Goal: Task Accomplishment & Management: Use online tool/utility

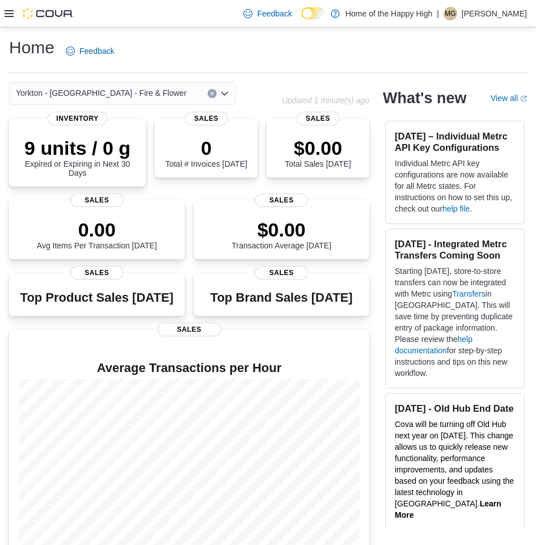
click at [3, 9] on div "Feedback Dark Mode Home of the Happy High | MG [PERSON_NAME]" at bounding box center [268, 13] width 536 height 27
click at [5, 10] on icon at bounding box center [9, 13] width 9 height 9
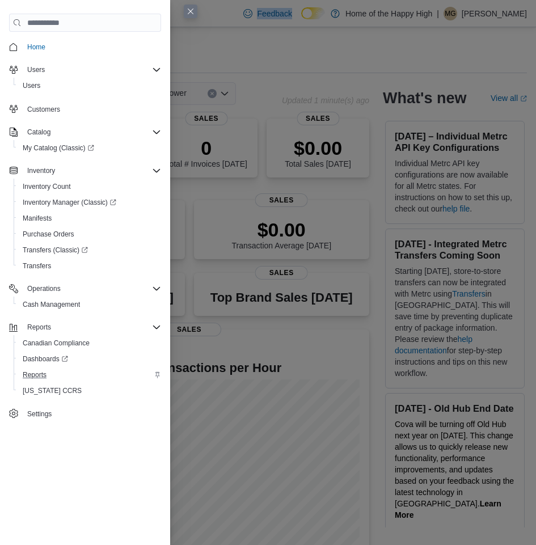
click at [77, 373] on div "Reports" at bounding box center [89, 375] width 143 height 14
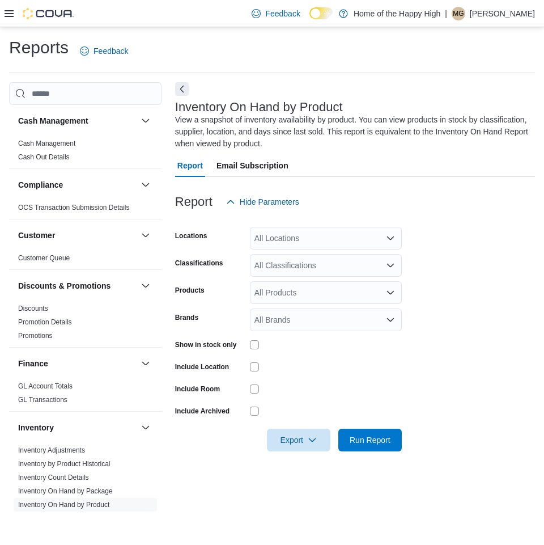
click at [347, 235] on div "All Locations" at bounding box center [326, 238] width 152 height 23
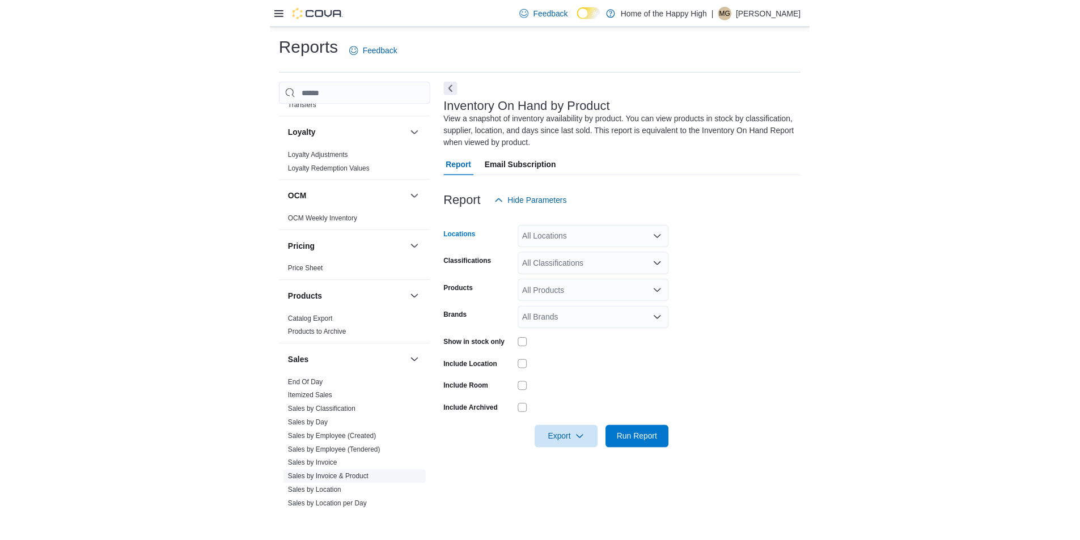
scroll to position [567, 0]
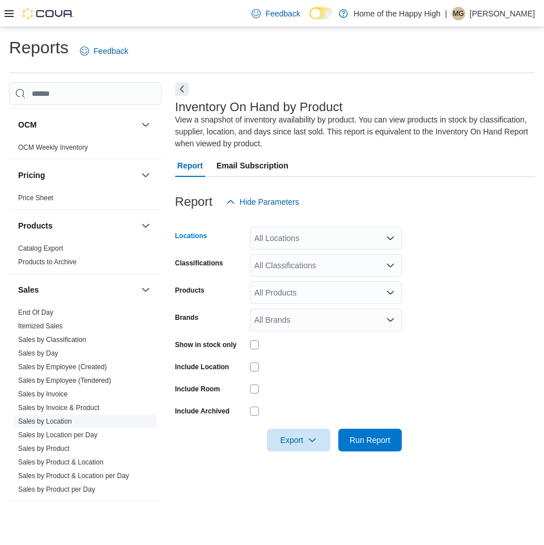
click at [54, 424] on link "Sales by Location" at bounding box center [45, 421] width 54 height 8
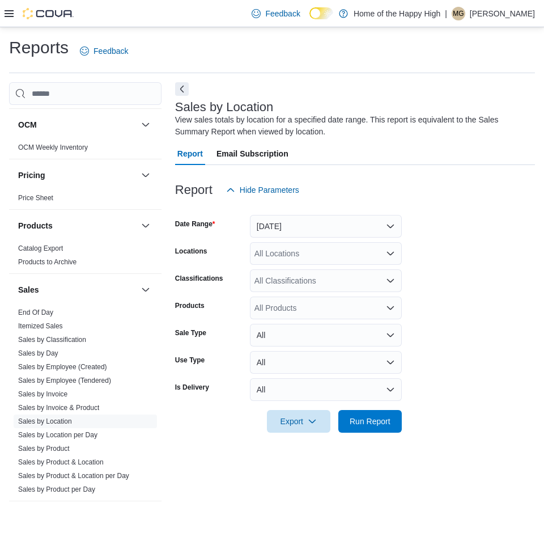
click at [273, 252] on div "All Locations" at bounding box center [326, 253] width 152 height 23
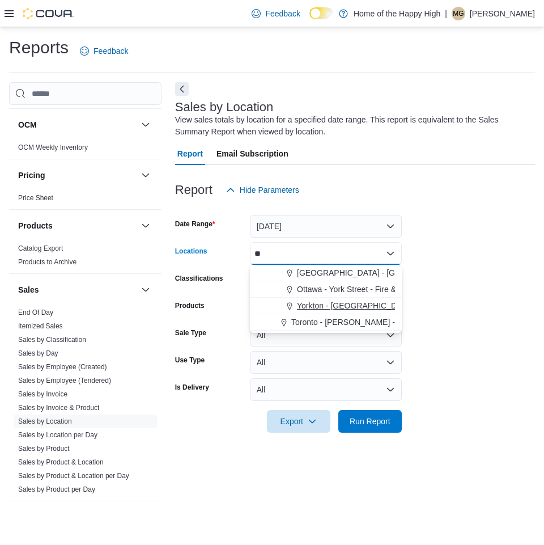
type input "**"
click at [301, 304] on span "Yorkton - [GEOGRAPHIC_DATA] - Fire & Flower" at bounding box center [382, 305] width 171 height 11
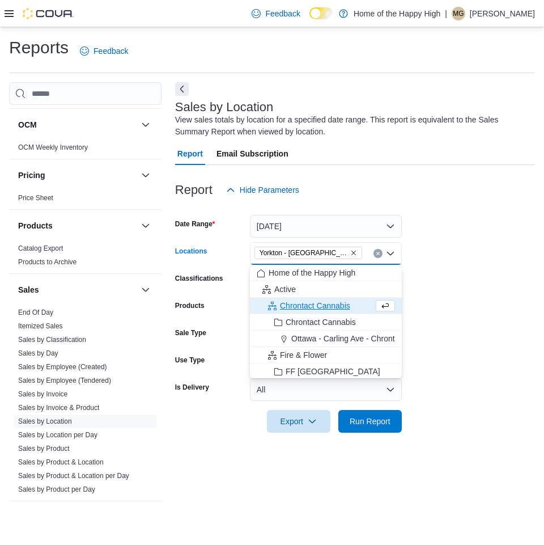
click at [447, 282] on form "Date Range [DATE] Locations [GEOGRAPHIC_DATA] - [GEOGRAPHIC_DATA] - Fire & Flow…" at bounding box center [355, 316] width 360 height 231
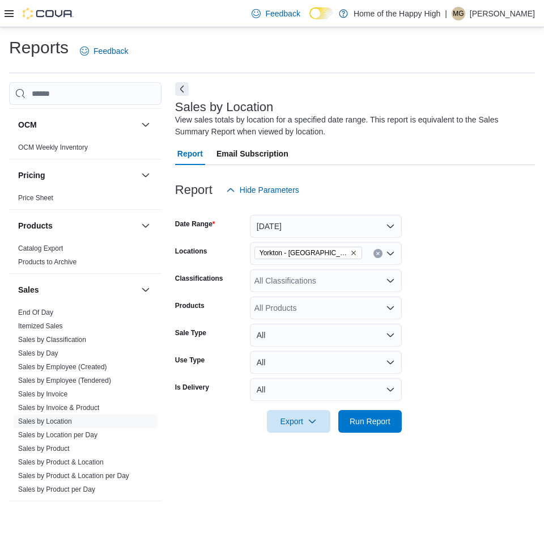
click at [341, 283] on div "All Classifications" at bounding box center [326, 280] width 152 height 23
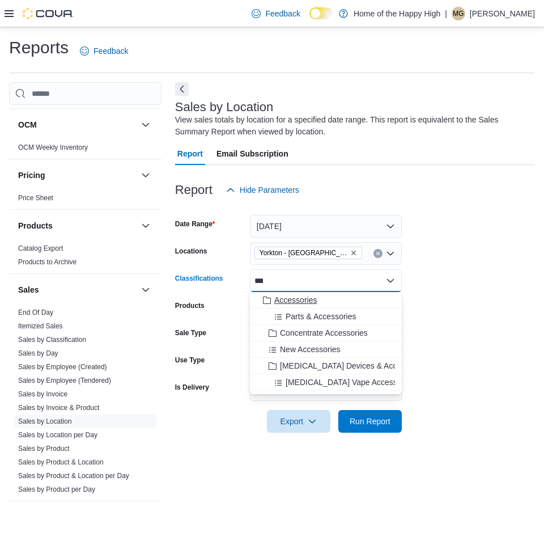
type input "***"
click at [315, 302] on span "Accessories" at bounding box center [295, 299] width 43 height 11
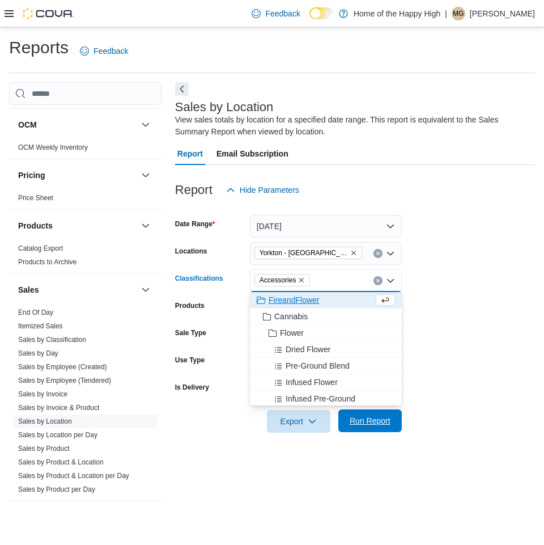
click at [368, 416] on span "Run Report" at bounding box center [370, 420] width 41 height 11
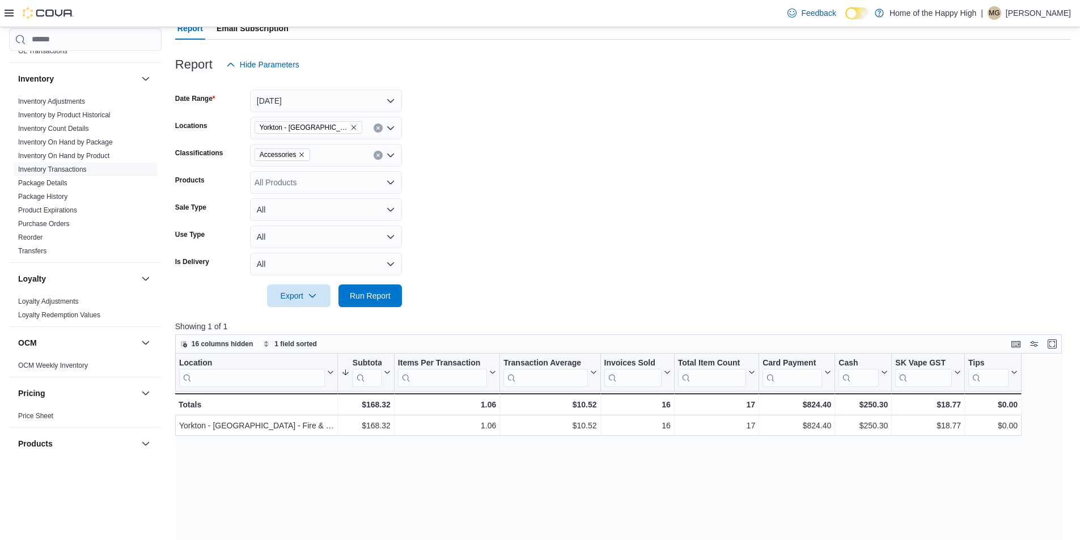
scroll to position [227, 0]
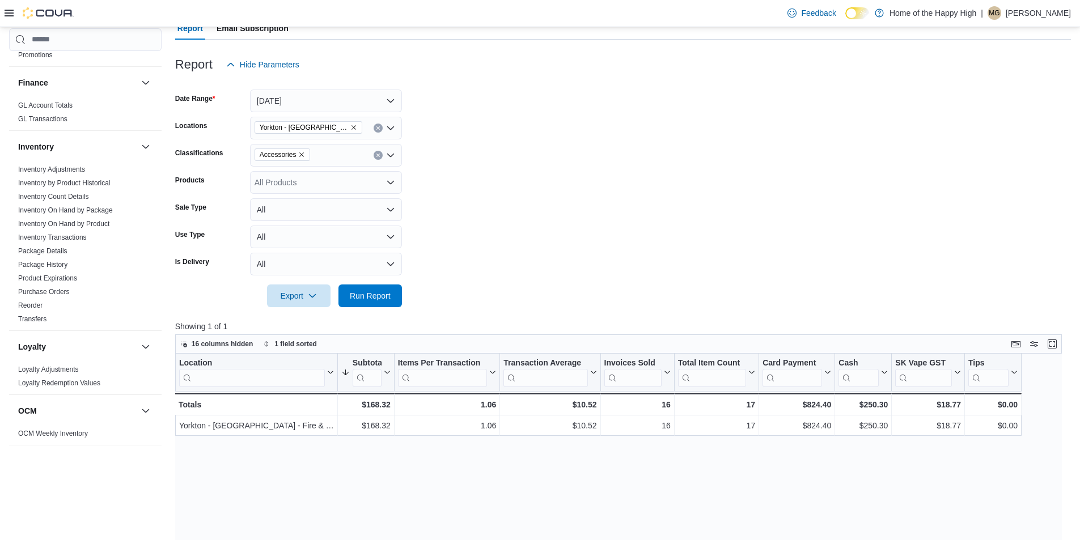
drag, startPoint x: 69, startPoint y: 213, endPoint x: 155, endPoint y: 157, distance: 102.3
click at [69, 213] on link "Inventory On Hand by Package" at bounding box center [65, 210] width 95 height 8
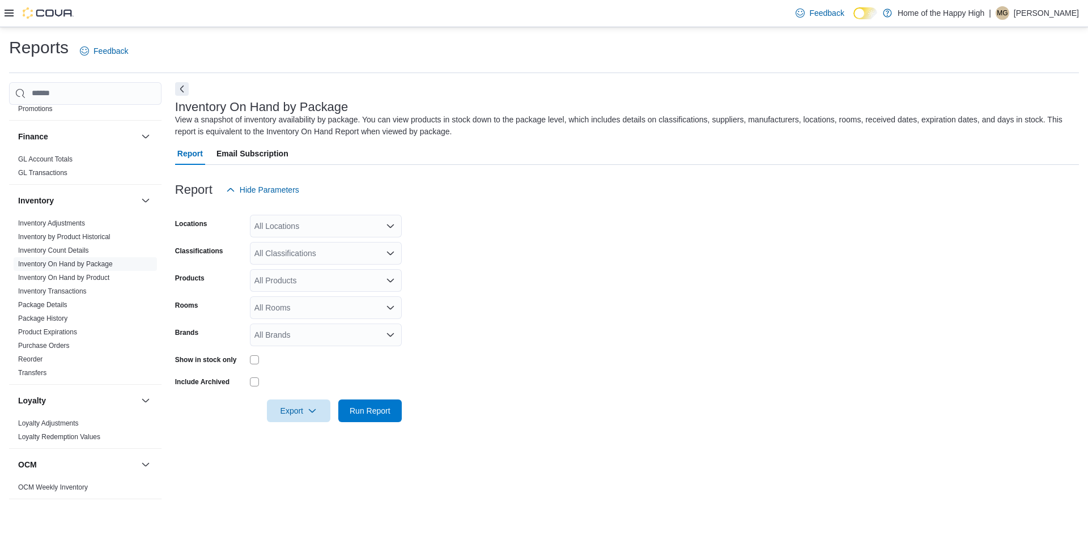
click at [267, 221] on div "All Locations" at bounding box center [326, 226] width 152 height 23
type input "***"
click at [299, 275] on span "Yorkton - [GEOGRAPHIC_DATA] - Fire & Flower" at bounding box center [382, 278] width 171 height 11
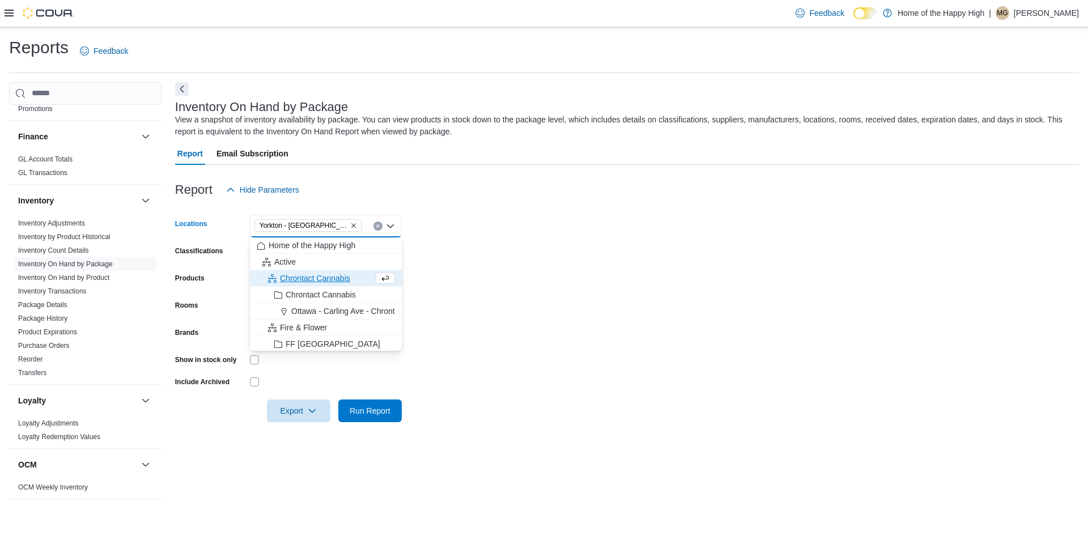
click at [437, 267] on form "Locations [GEOGRAPHIC_DATA] - [GEOGRAPHIC_DATA] - Fire & Flower Combo box. Sele…" at bounding box center [627, 311] width 904 height 221
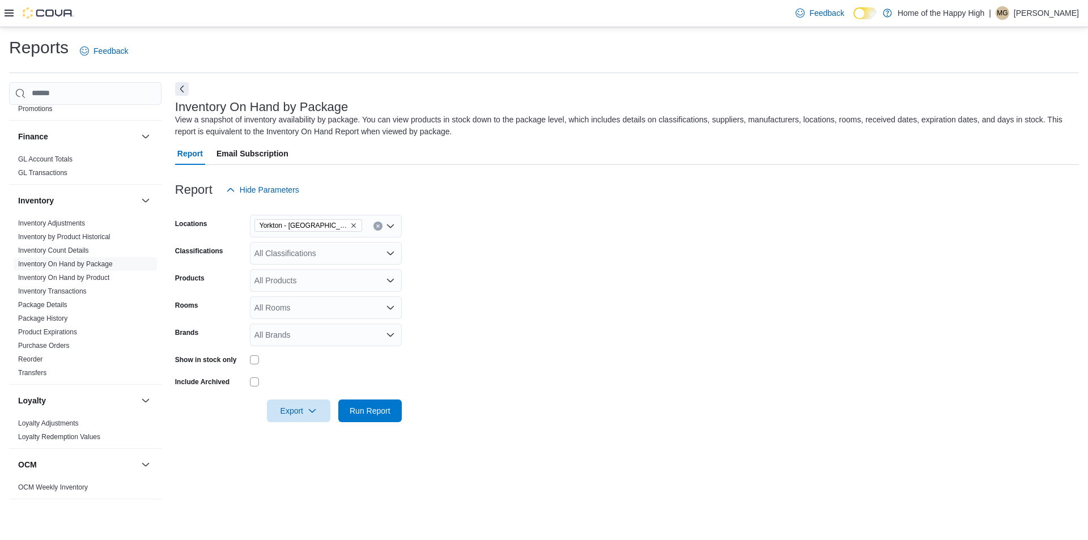
click at [277, 260] on div "All Classifications" at bounding box center [326, 253] width 152 height 23
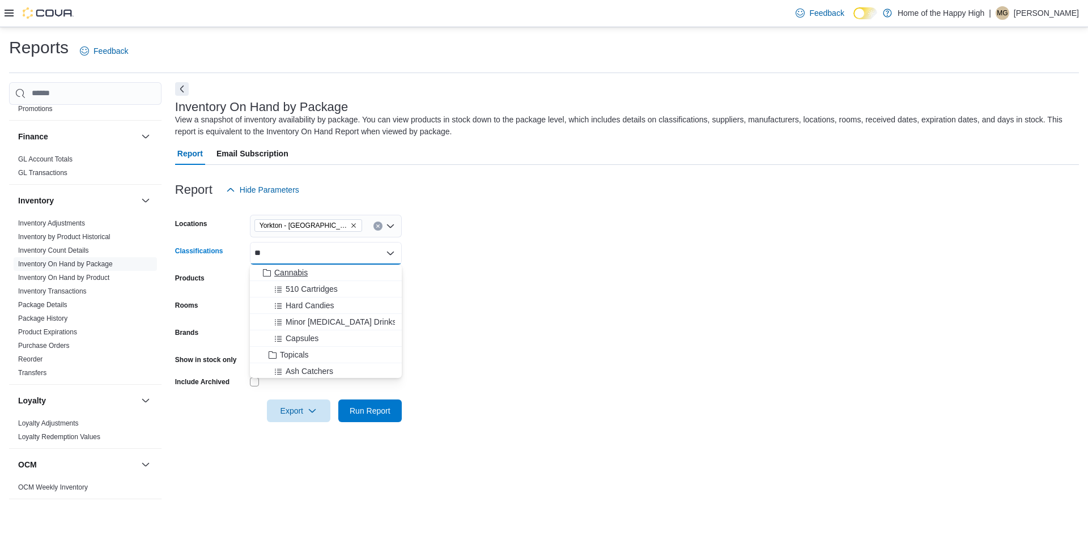
type input "**"
click at [292, 274] on span "Cannabis" at bounding box center [290, 272] width 33 height 11
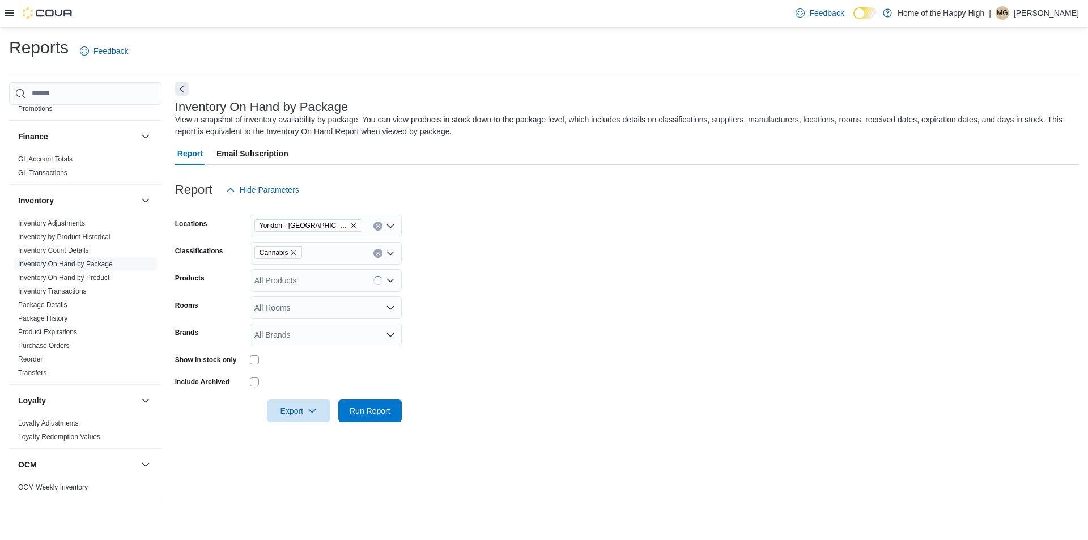
click at [501, 292] on form "Locations [GEOGRAPHIC_DATA] - [GEOGRAPHIC_DATA] - Fire & Flower Classifications…" at bounding box center [627, 311] width 904 height 221
click at [290, 415] on span "Export" at bounding box center [299, 410] width 50 height 23
click at [296, 429] on span "Export to Excel" at bounding box center [300, 433] width 51 height 9
